Goal: Information Seeking & Learning: Find specific fact

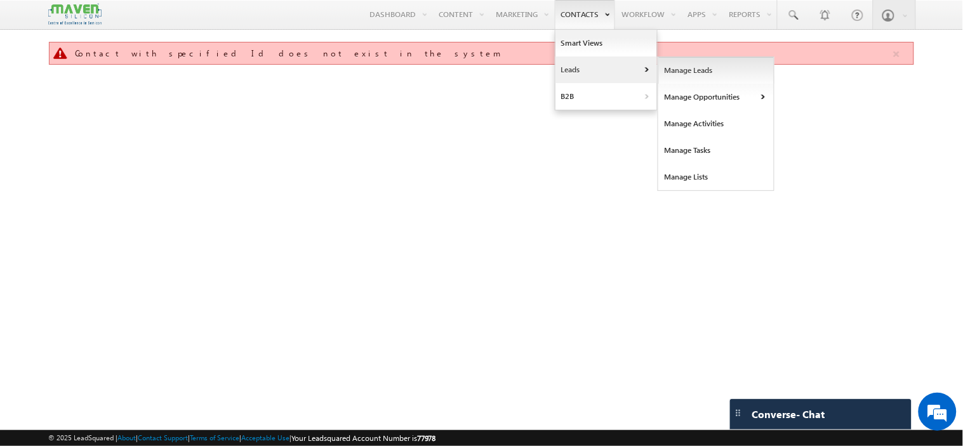
click at [687, 70] on link "Manage Leads" at bounding box center [716, 70] width 116 height 27
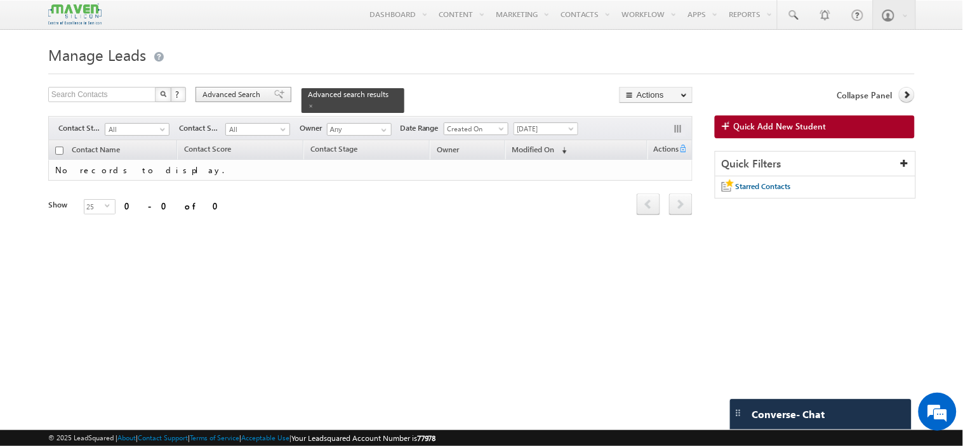
click at [222, 99] on span "Advanced Search" at bounding box center [233, 94] width 62 height 11
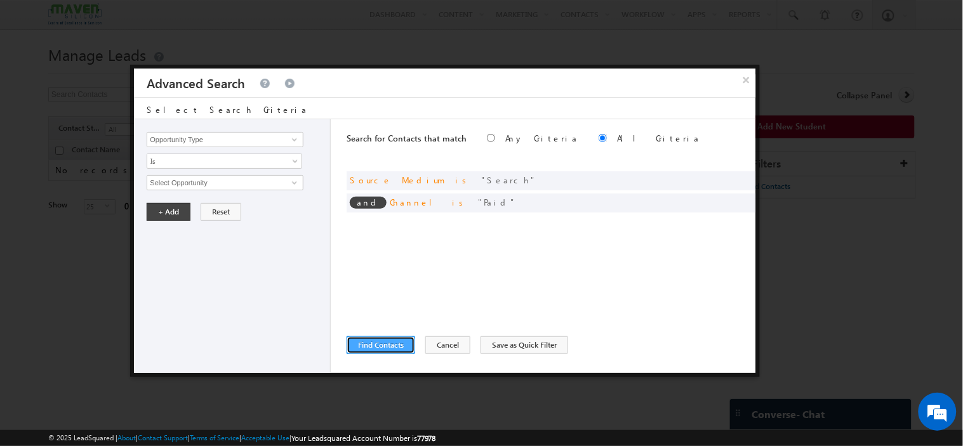
click at [383, 341] on button "Find Contacts" at bounding box center [381, 345] width 69 height 18
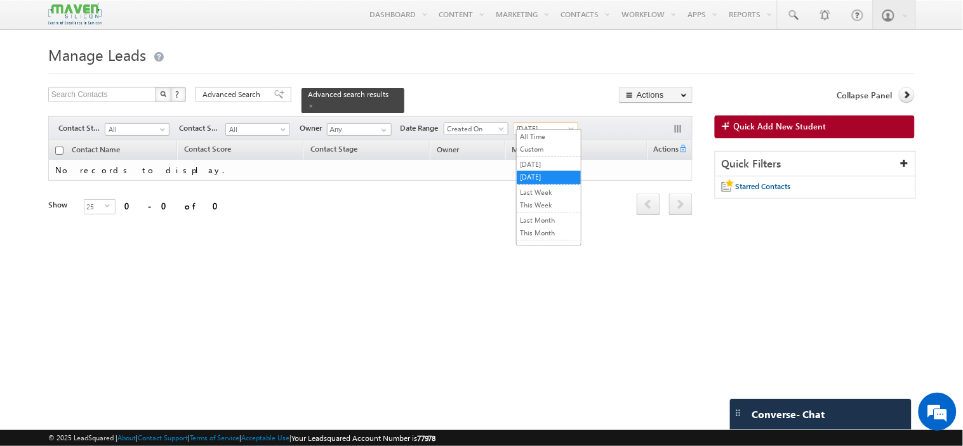
click at [547, 123] on span "[DATE]" at bounding box center [544, 128] width 60 height 11
click at [543, 163] on link "[DATE]" at bounding box center [549, 164] width 64 height 11
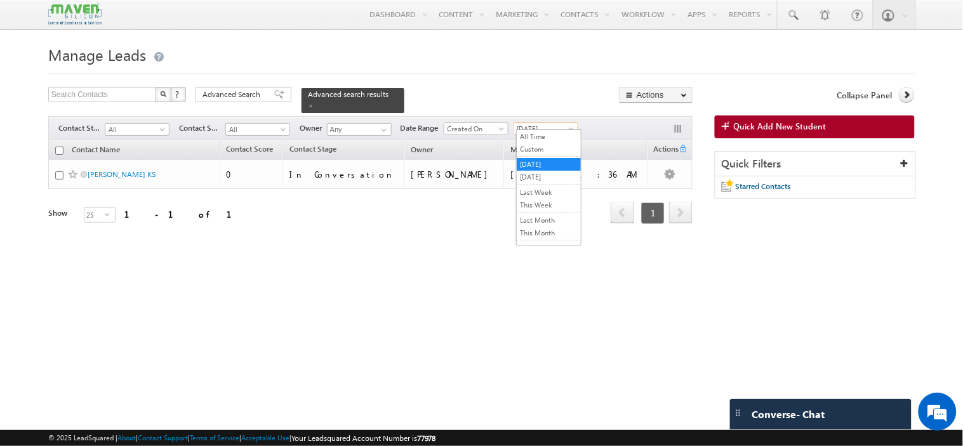
click at [550, 126] on span "[DATE]" at bounding box center [544, 128] width 60 height 11
click at [542, 178] on link "[DATE]" at bounding box center [549, 176] width 64 height 11
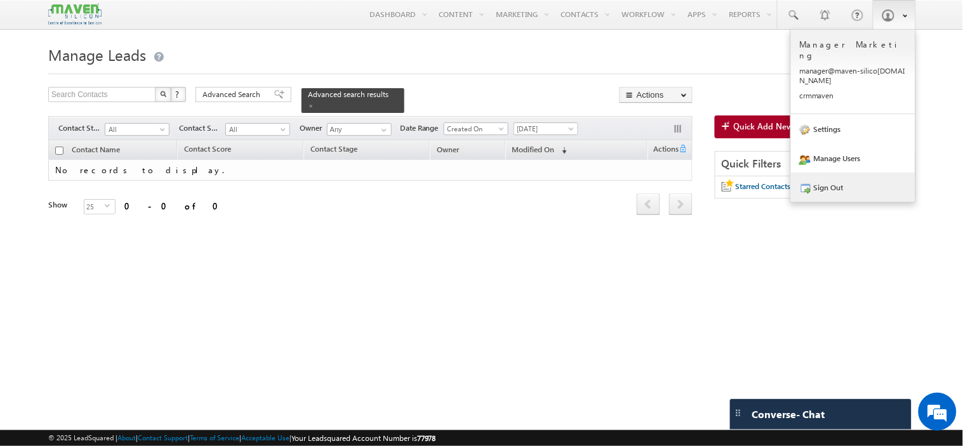
click at [843, 178] on link "Sign Out" at bounding box center [853, 187] width 124 height 29
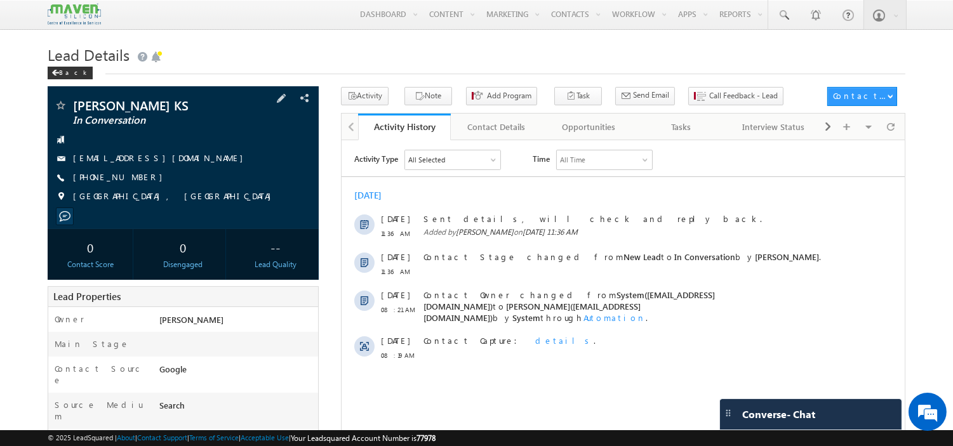
drag, startPoint x: 179, startPoint y: 157, endPoint x: 168, endPoint y: 161, distance: 12.3
click at [168, 161] on div "abhigowdru18@gmail.com" at bounding box center [183, 158] width 258 height 13
copy div "abhigowdru18@gmail.com"
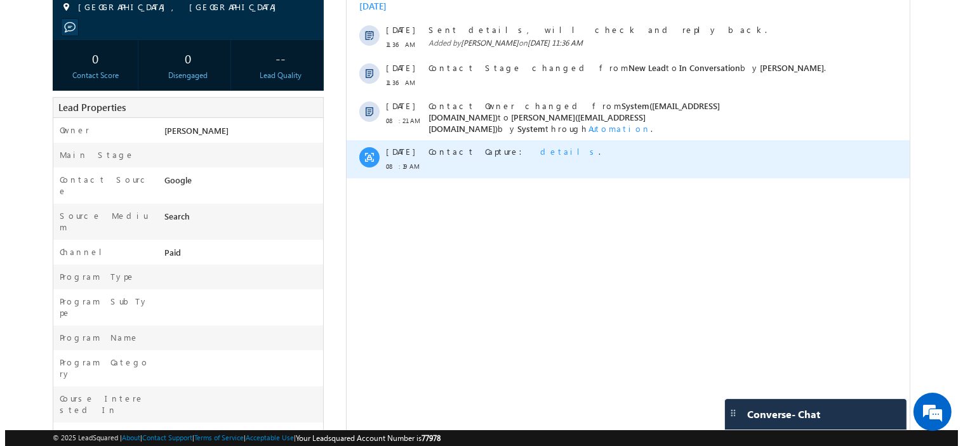
scroll to position [211, 0]
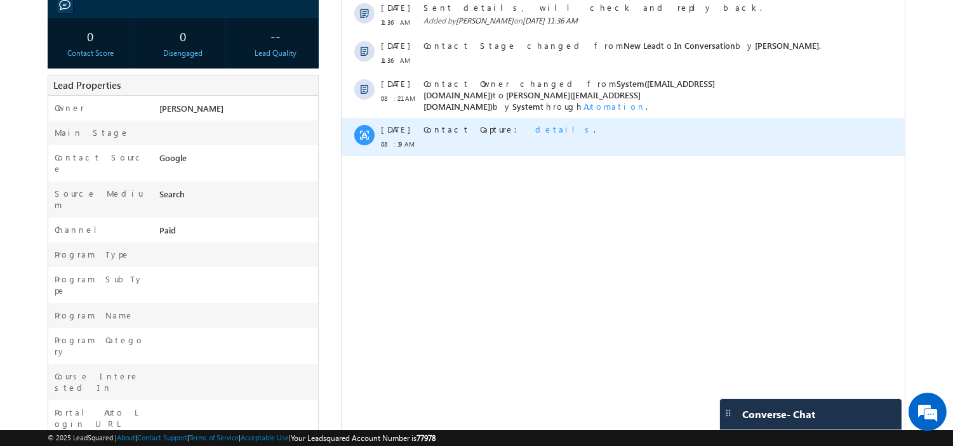
click at [534, 126] on span "details" at bounding box center [563, 129] width 58 height 11
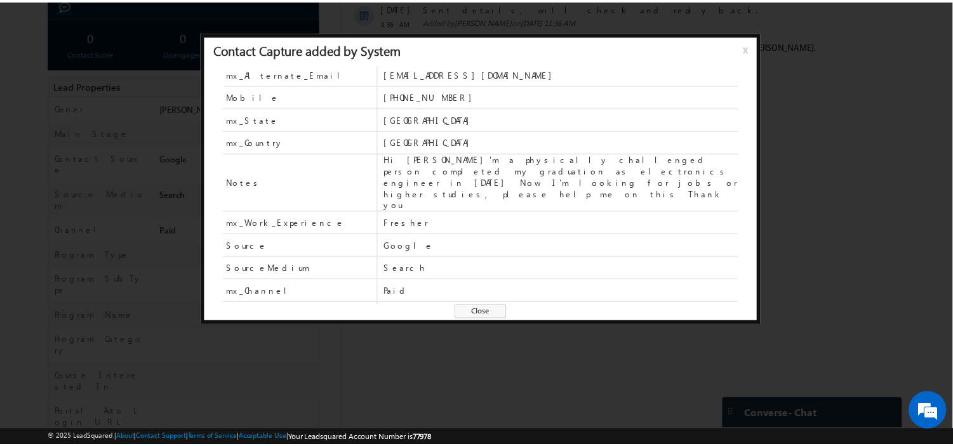
scroll to position [68, 0]
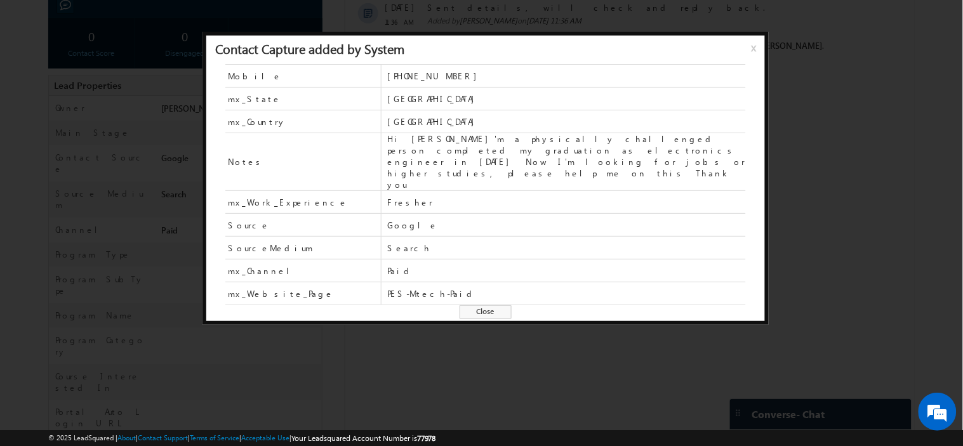
click at [752, 50] on span "x" at bounding box center [756, 52] width 10 height 23
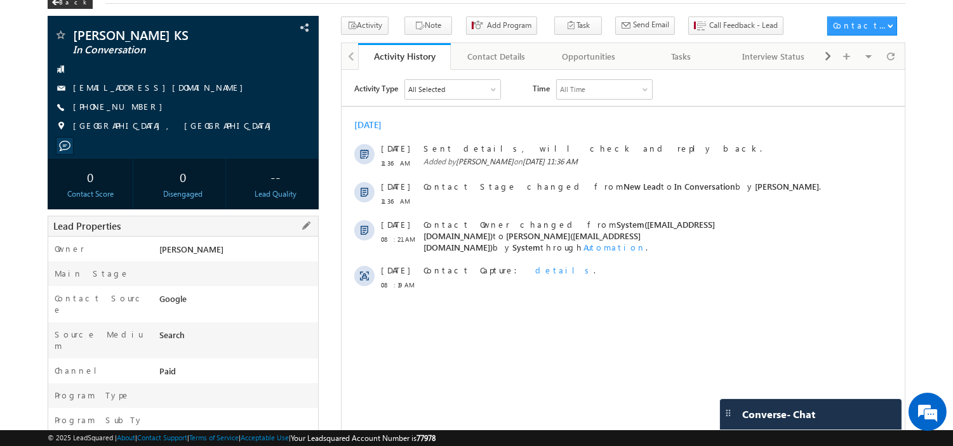
scroll to position [0, 0]
